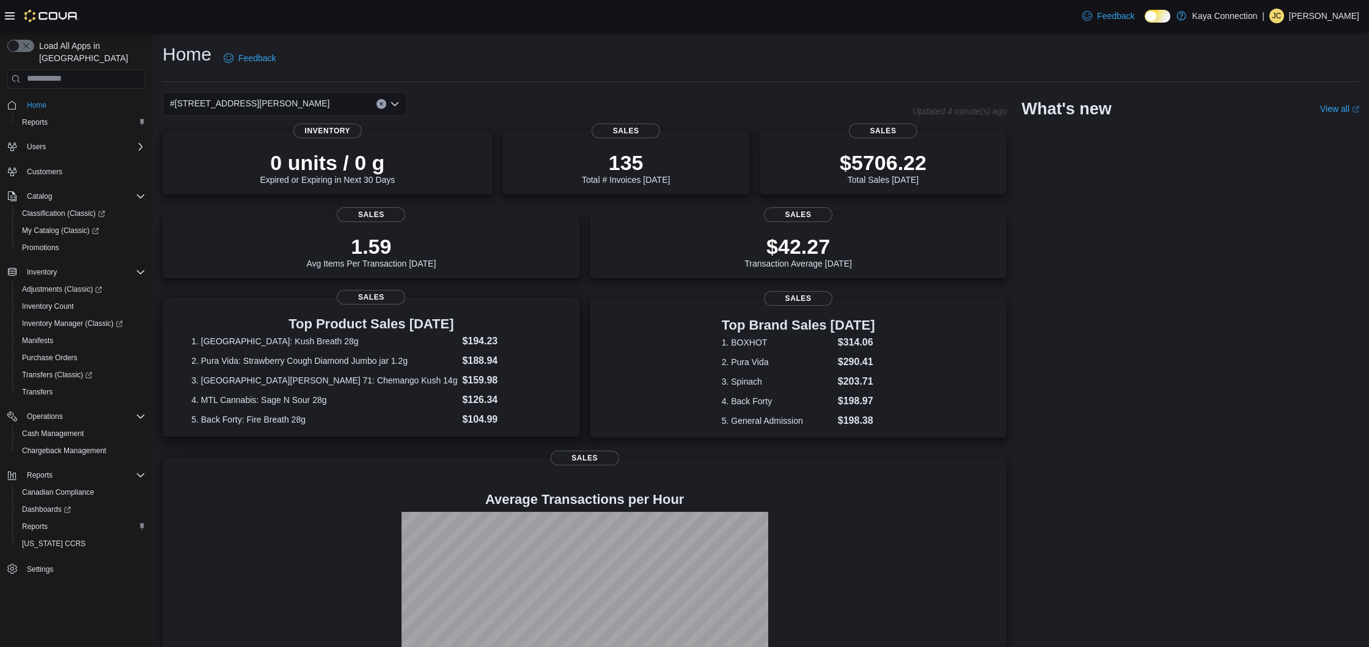
click at [514, 365] on dl "1. Fraser Valley: Kush Breath 28g $194.23 2. Pura Vida: Strawberry Cough Diamon…" at bounding box center [370, 380] width 359 height 93
click at [920, 363] on div "Top Brand Sales Today 1. BOXHOT $314.06 2. Pura Vida $290.41 3. Spinach $203.71…" at bounding box center [799, 369] width 398 height 115
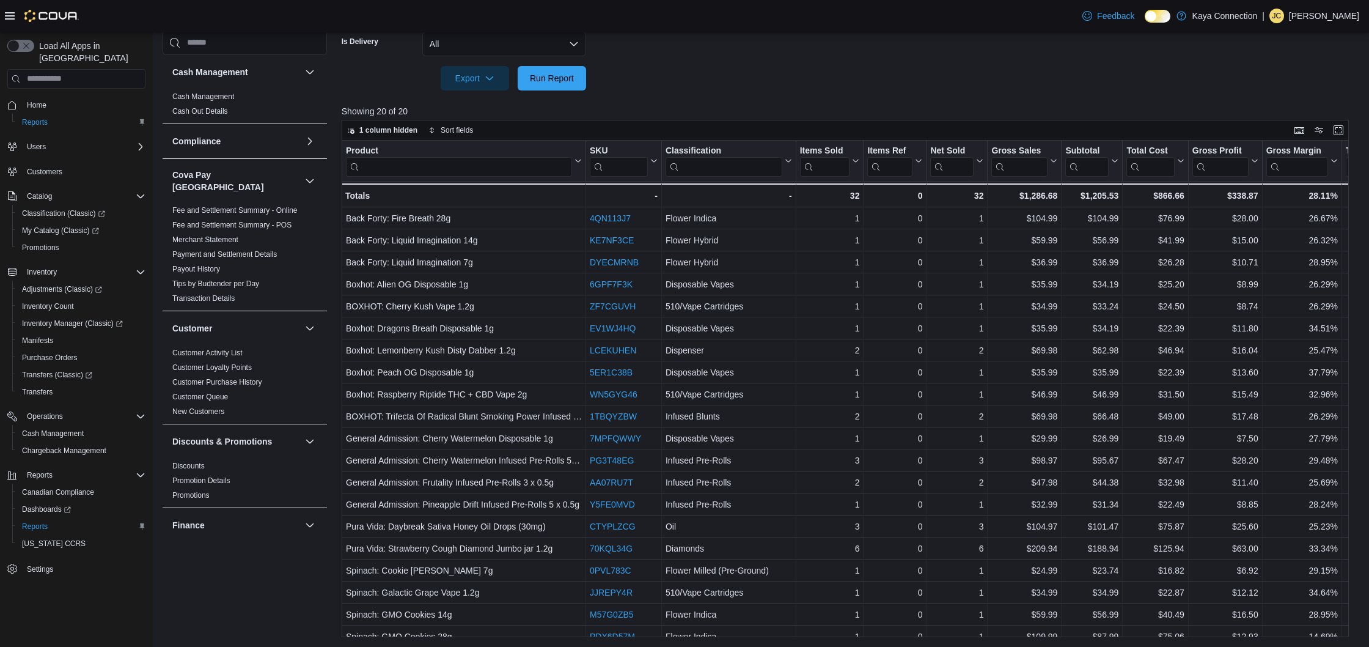
scroll to position [10, 0]
